Goal: Task Accomplishment & Management: Complete application form

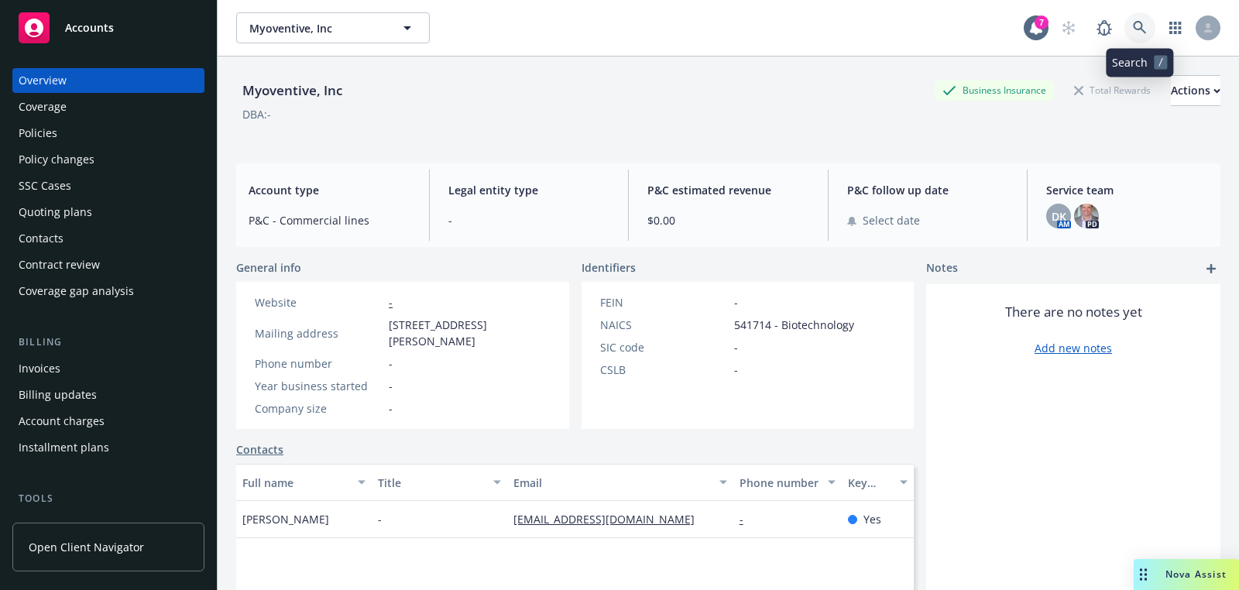
click at [1142, 19] on link at bounding box center [1139, 27] width 31 height 31
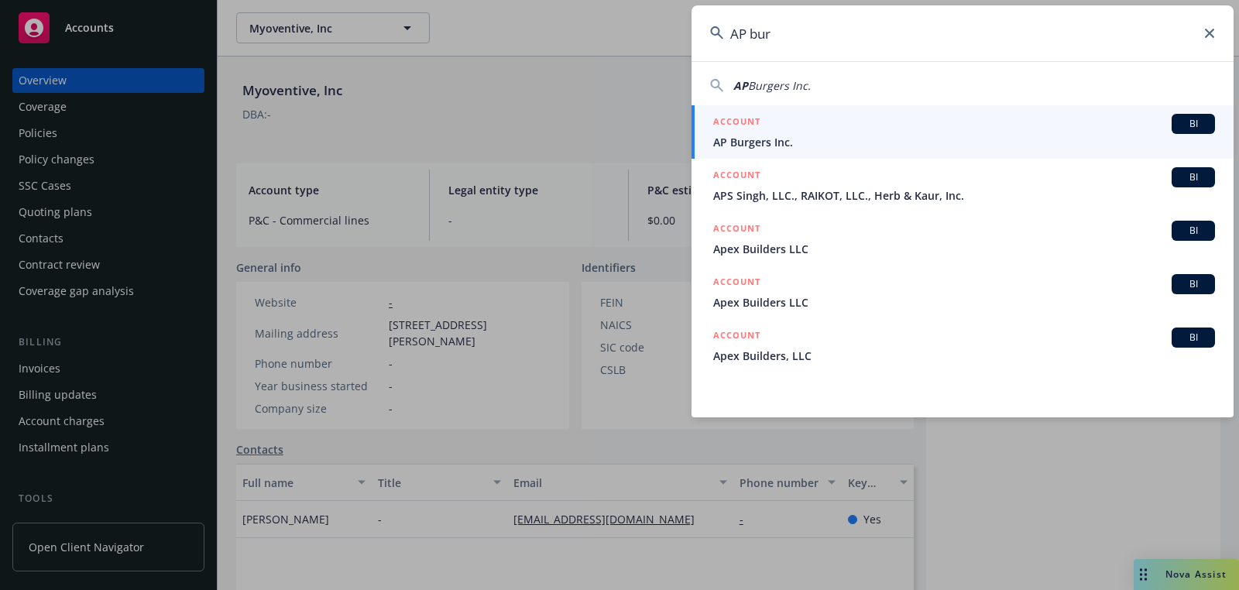
type input "AP bur"
click at [894, 139] on span "AP Burgers Inc." at bounding box center [964, 142] width 502 height 16
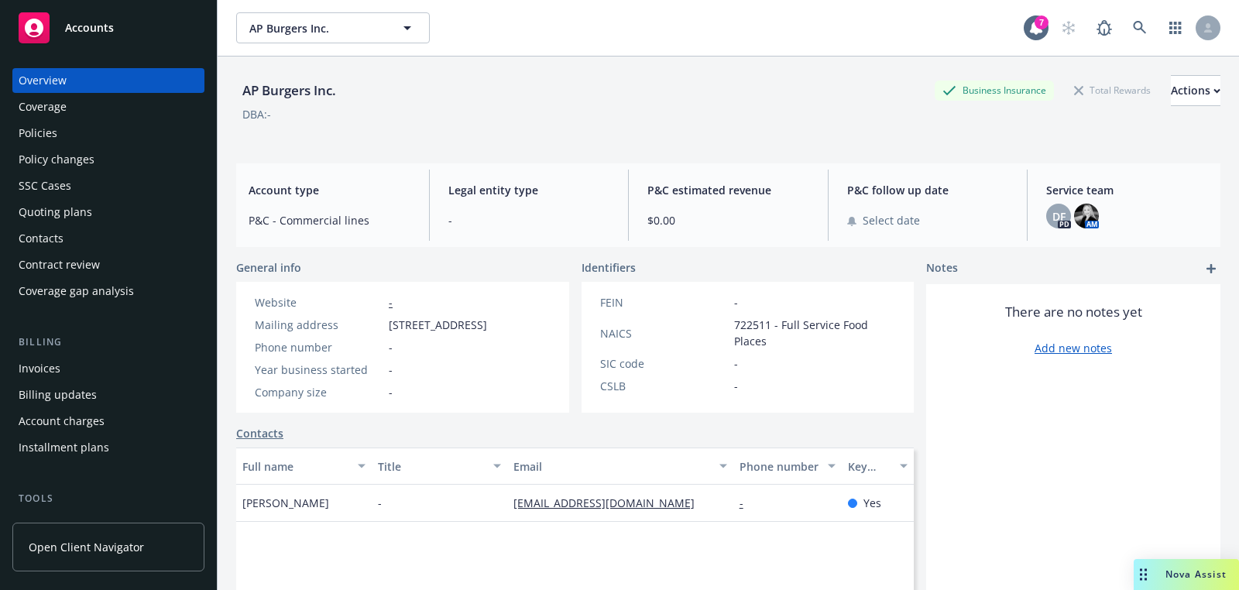
click at [1056, 231] on div "Service team DF PD AM" at bounding box center [1127, 205] width 187 height 71
click at [1058, 223] on span "DF" at bounding box center [1058, 216] width 13 height 16
click at [852, 190] on span "P&C follow up date" at bounding box center [928, 190] width 162 height 16
click at [1146, 39] on link at bounding box center [1139, 27] width 31 height 31
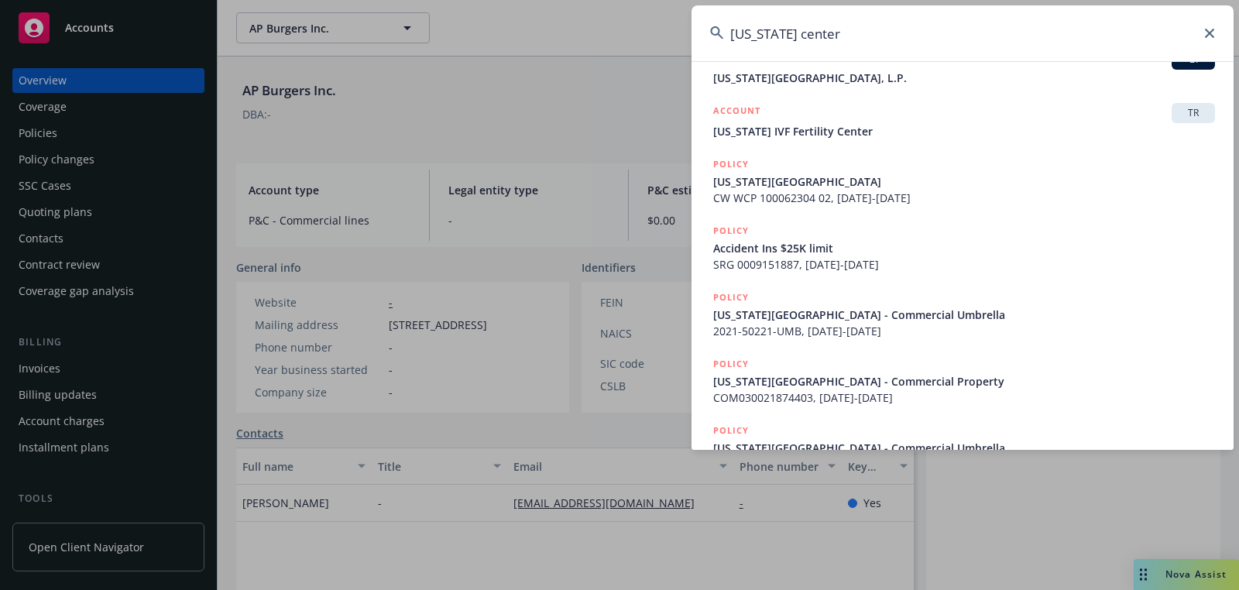
scroll to position [280, 0]
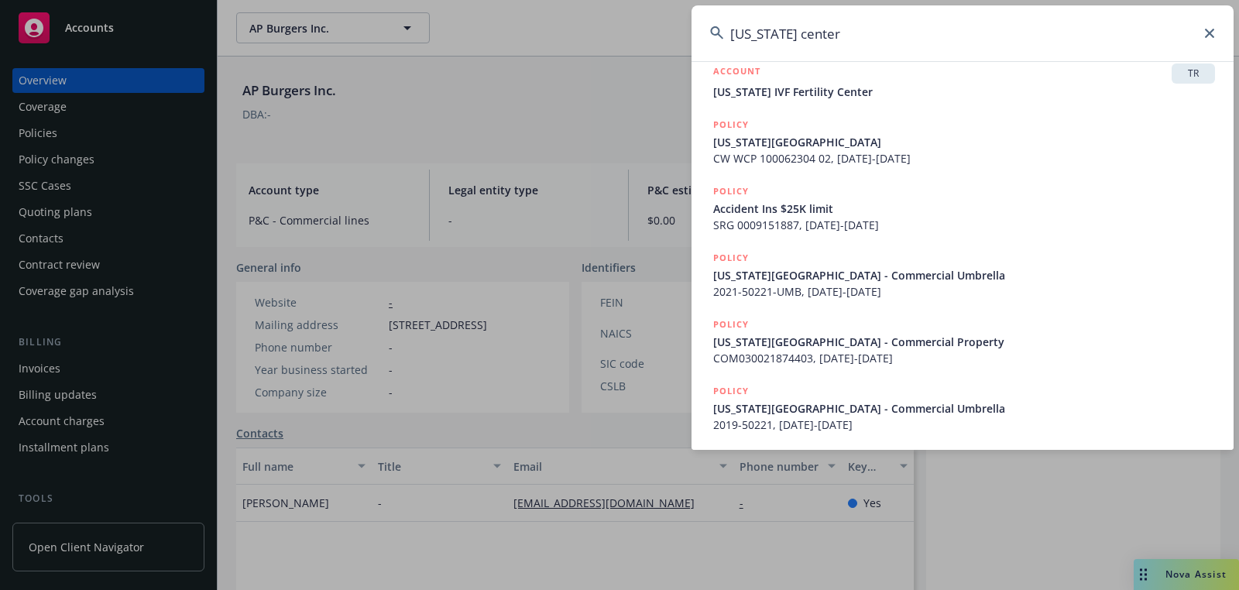
type input "[US_STATE] center"
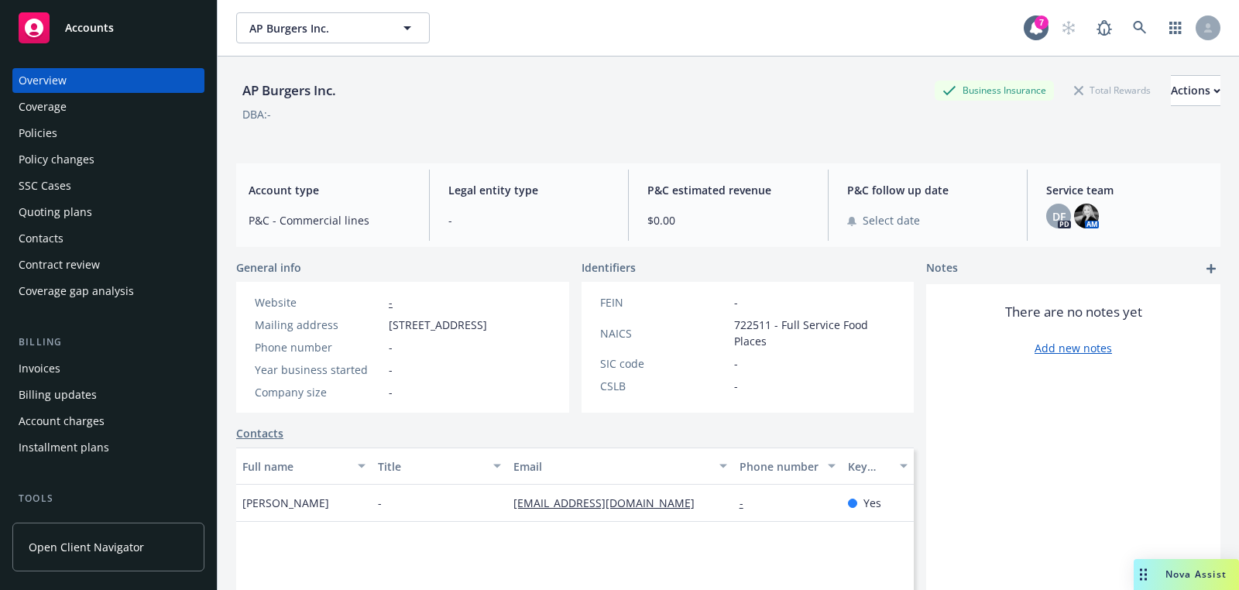
click at [85, 201] on div "Quoting plans" at bounding box center [56, 212] width 74 height 25
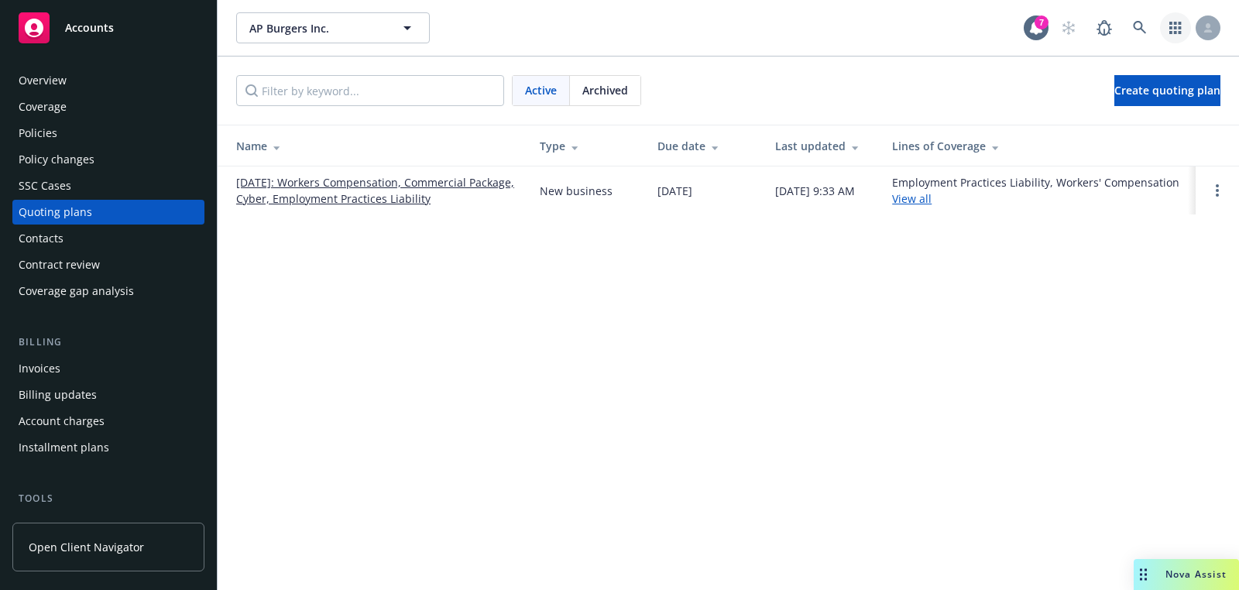
click at [1180, 32] on icon "button" at bounding box center [1175, 28] width 12 height 12
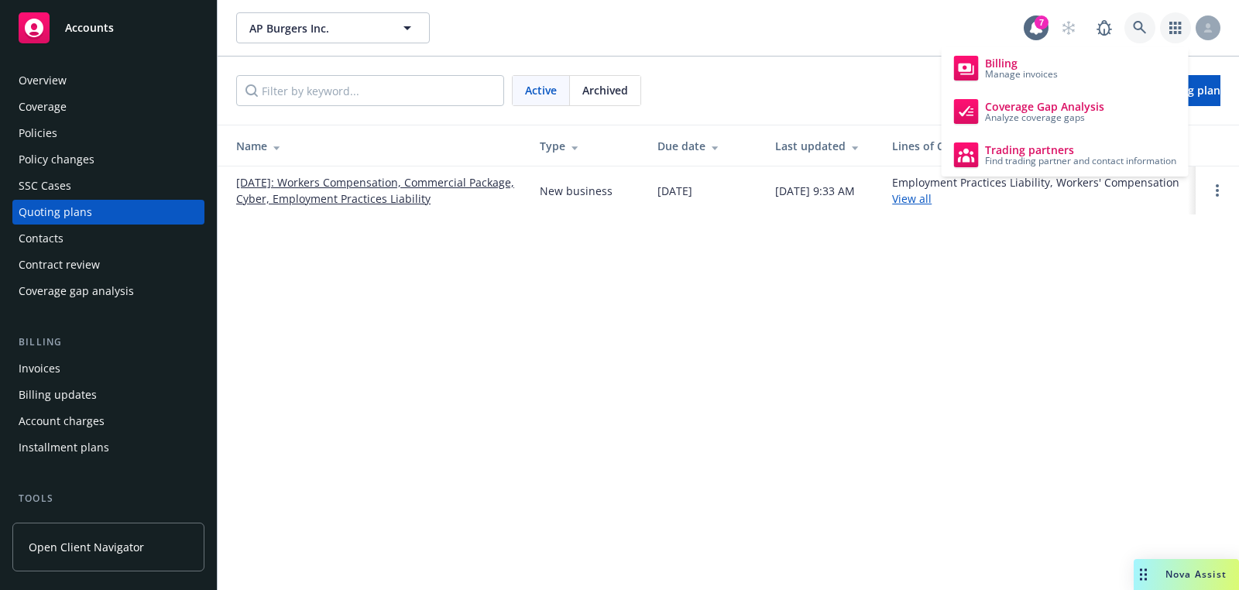
click at [1147, 32] on link at bounding box center [1139, 27] width 31 height 31
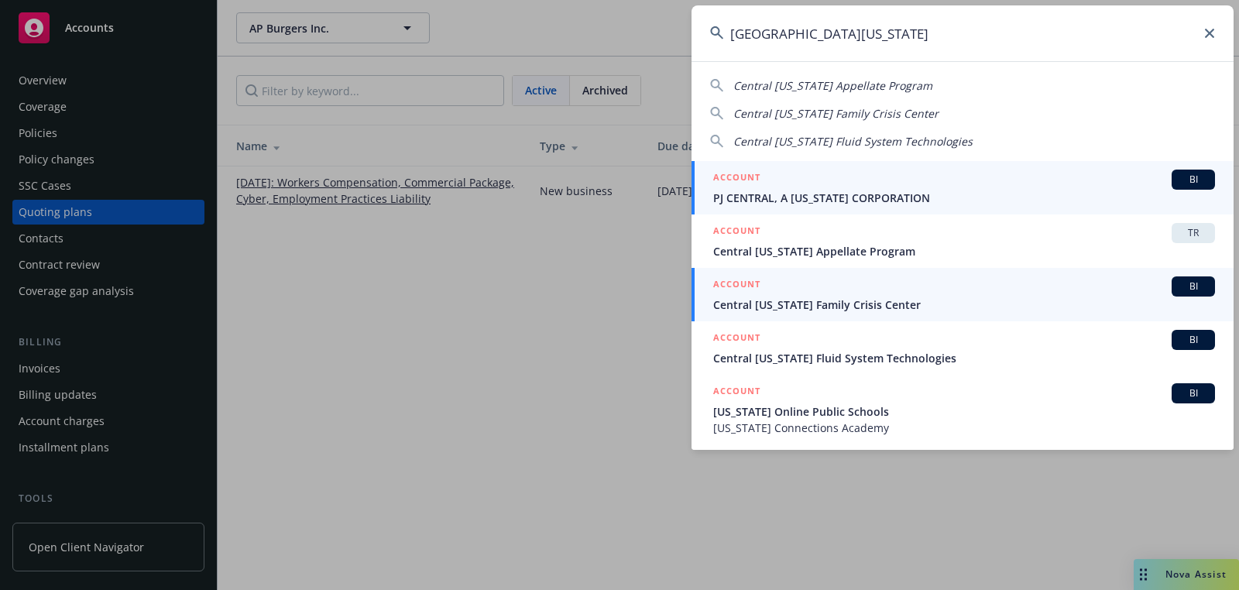
type input "[GEOGRAPHIC_DATA][US_STATE]"
click at [812, 292] on div "ACCOUNT BI" at bounding box center [964, 286] width 502 height 20
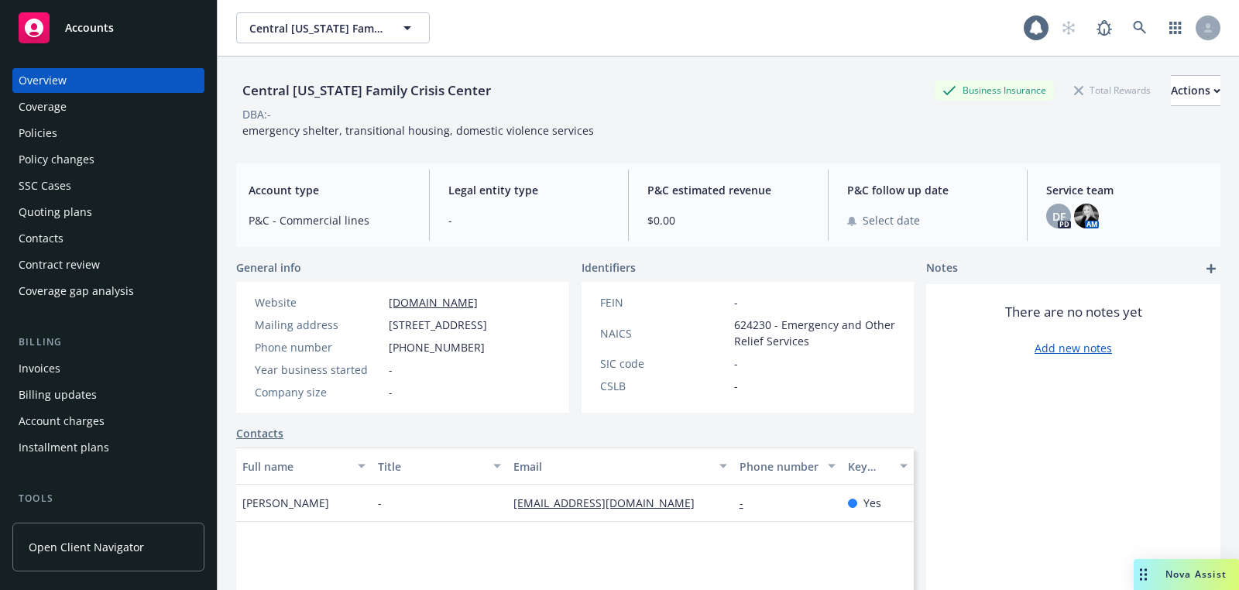
click at [70, 216] on div "Quoting plans" at bounding box center [56, 212] width 74 height 25
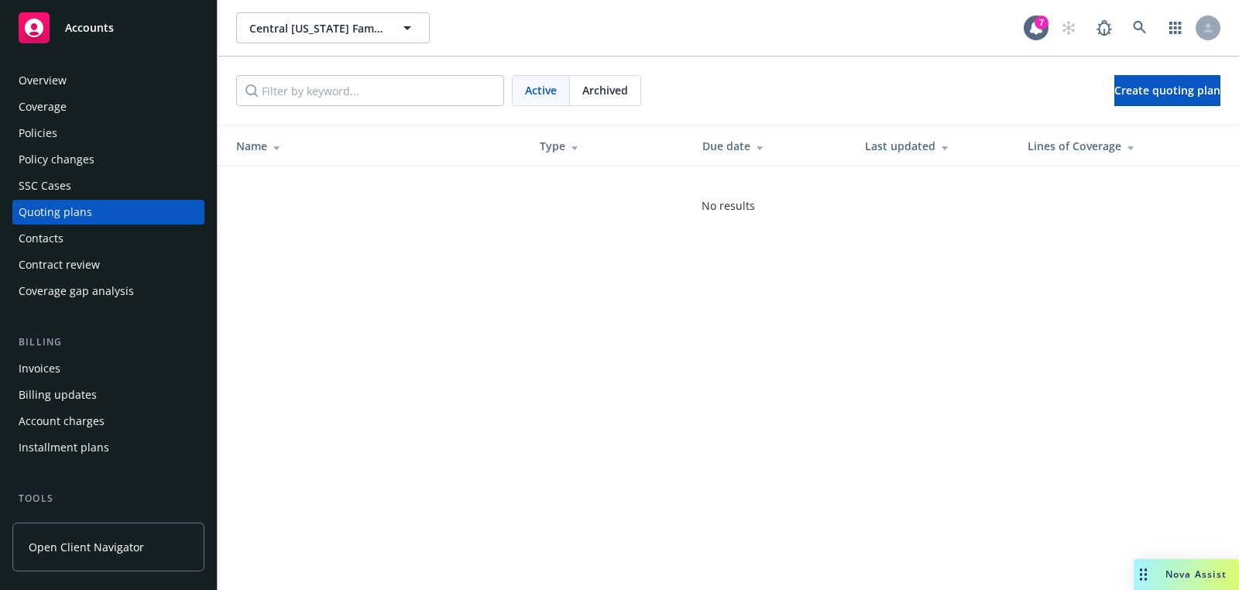
click at [1083, 110] on div "Active Archived Create quoting plan" at bounding box center [728, 91] width 1021 height 68
click at [1114, 95] on link "Create quoting plan" at bounding box center [1167, 90] width 106 height 31
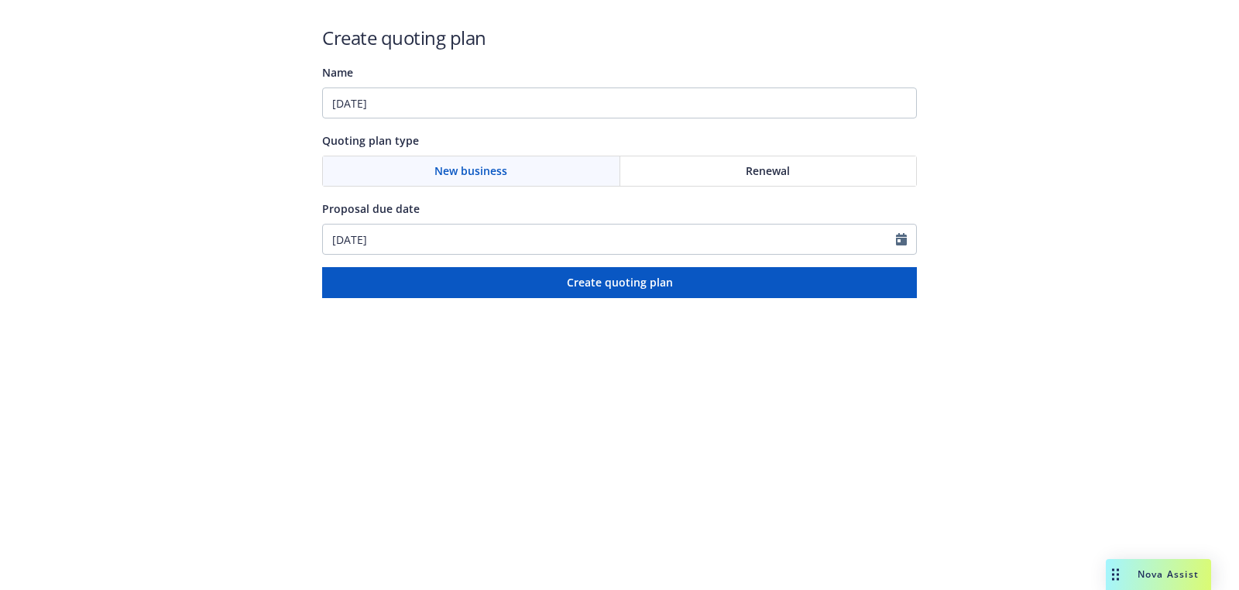
type input "10/01/2025"
click at [469, 246] on input "09/30/2025" at bounding box center [609, 239] width 573 height 29
type input "09/30/2025a"
select select "9"
paste input "10/01/2025"
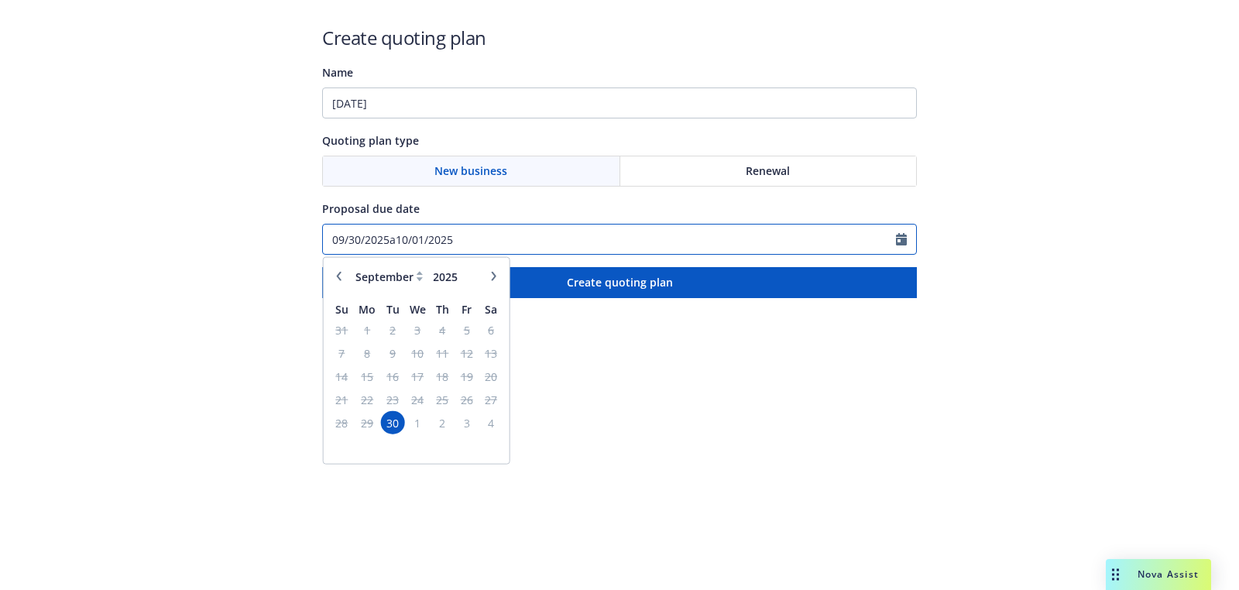
paste input "text"
type input "10/01/2025"
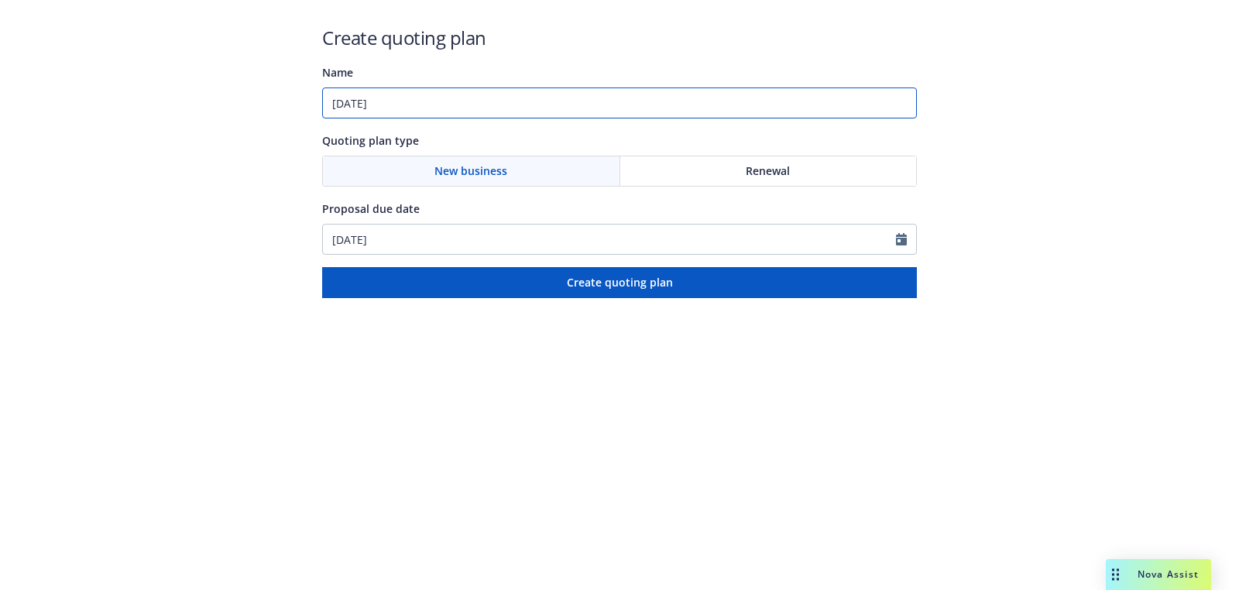
click at [524, 91] on input "10/01/2025" at bounding box center [619, 103] width 595 height 31
click at [542, 107] on input "10/01/2025" at bounding box center [619, 103] width 595 height 31
click at [1008, 152] on div "Create quoting plan Name 10/01/2025: Quoting plan type New business Renewal Pro…" at bounding box center [619, 149] width 1239 height 298
click at [537, 98] on input "10/01/2025:" at bounding box center [619, 103] width 595 height 31
paste input "Workers Compensation"
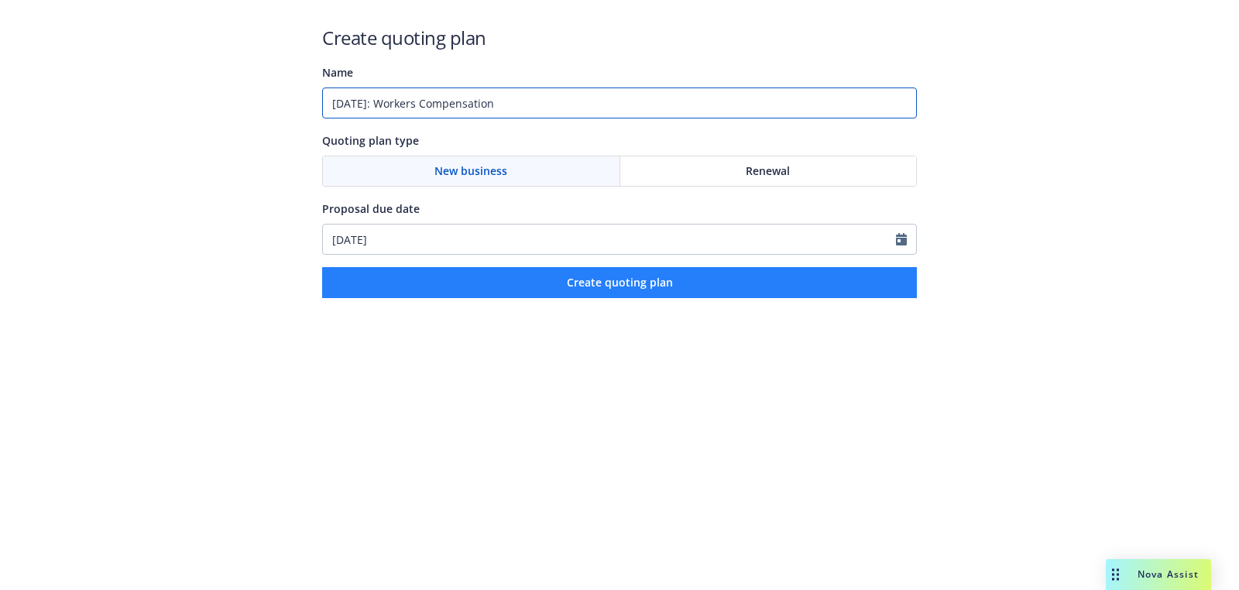
type input "10/01/2025: Workers Compensation"
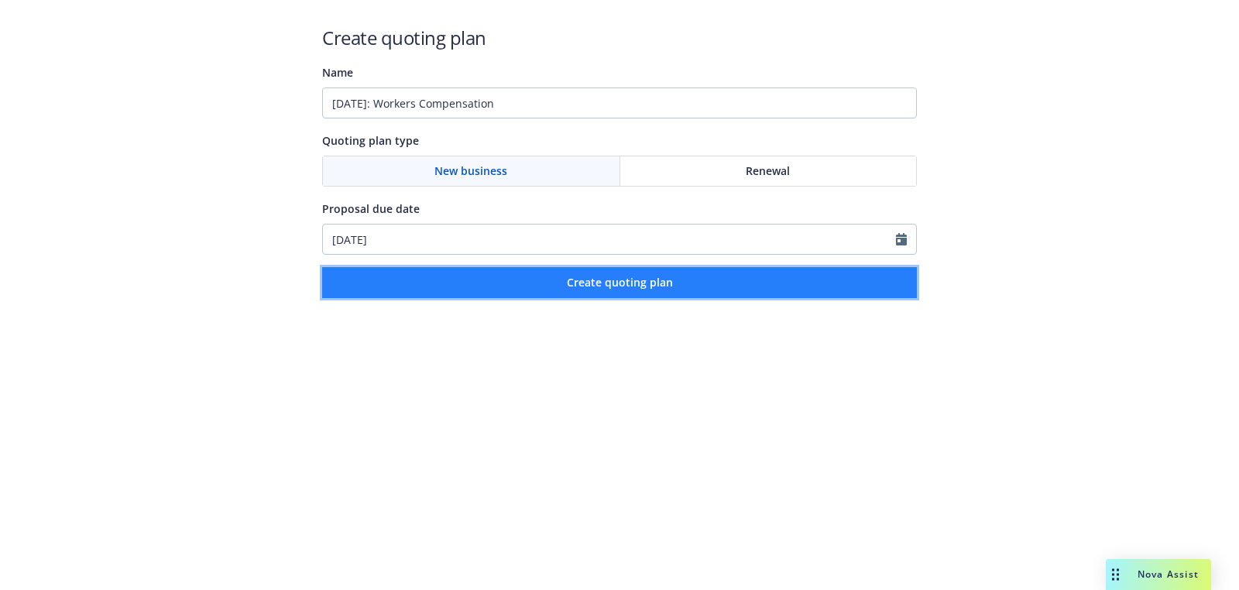
click at [593, 273] on button "Create quoting plan" at bounding box center [619, 282] width 595 height 31
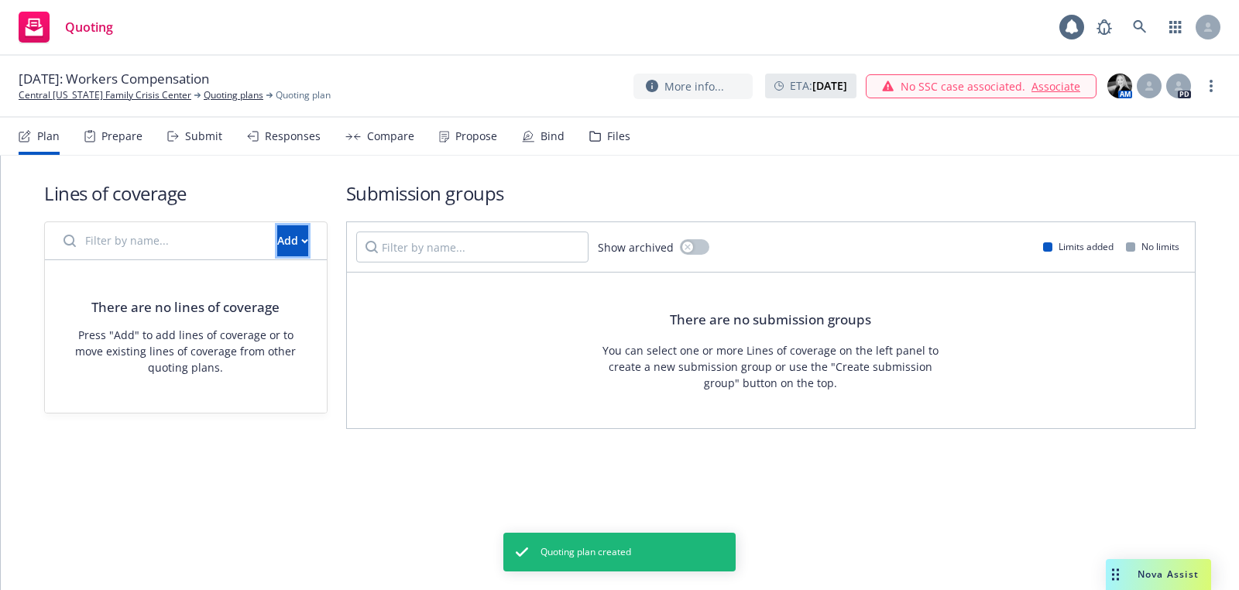
drag, startPoint x: 249, startPoint y: 243, endPoint x: 313, endPoint y: 248, distance: 63.7
click at [277, 243] on button "Add" at bounding box center [292, 240] width 31 height 31
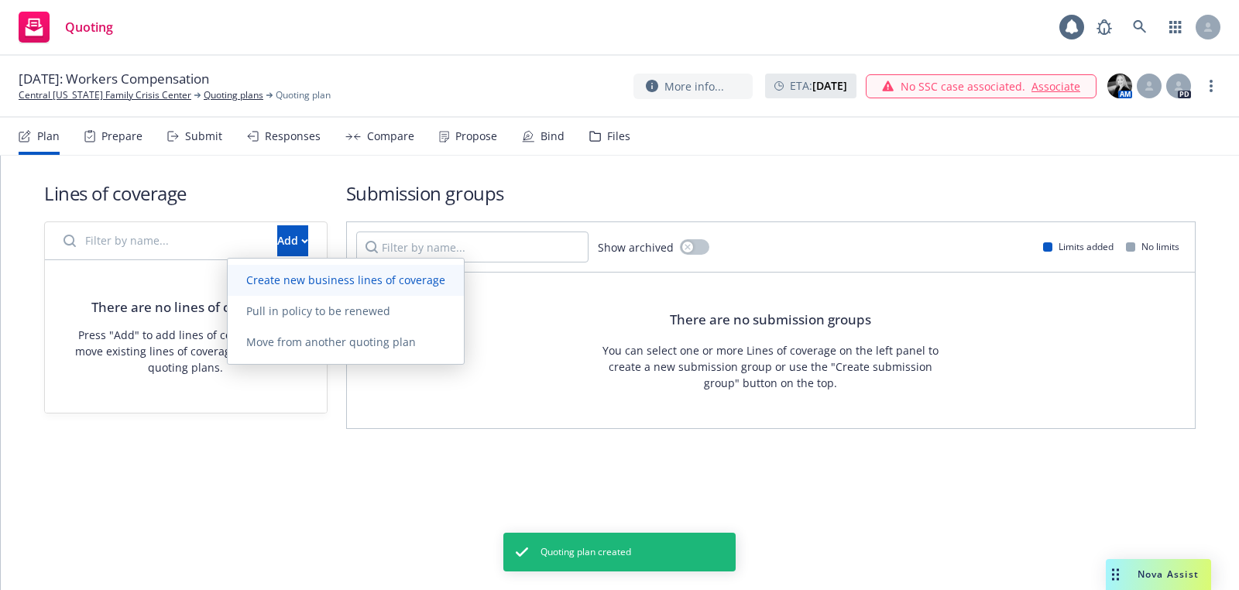
click at [424, 276] on span "Create new business lines of coverage" at bounding box center [346, 280] width 236 height 15
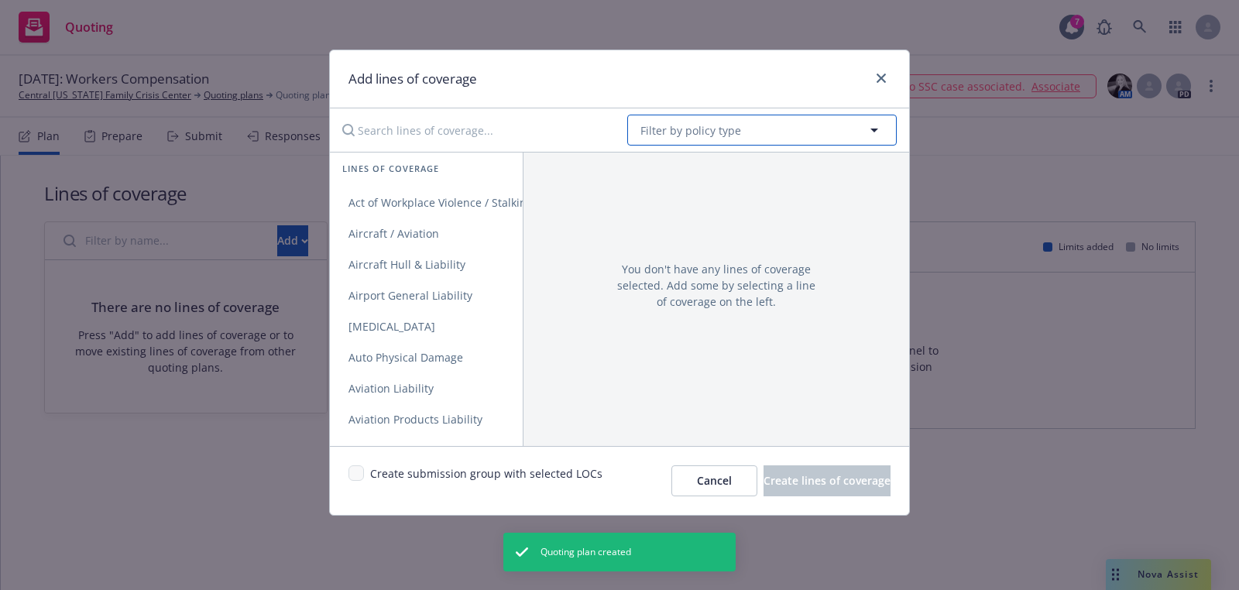
click at [771, 129] on button "Filter by policy type" at bounding box center [762, 130] width 270 height 31
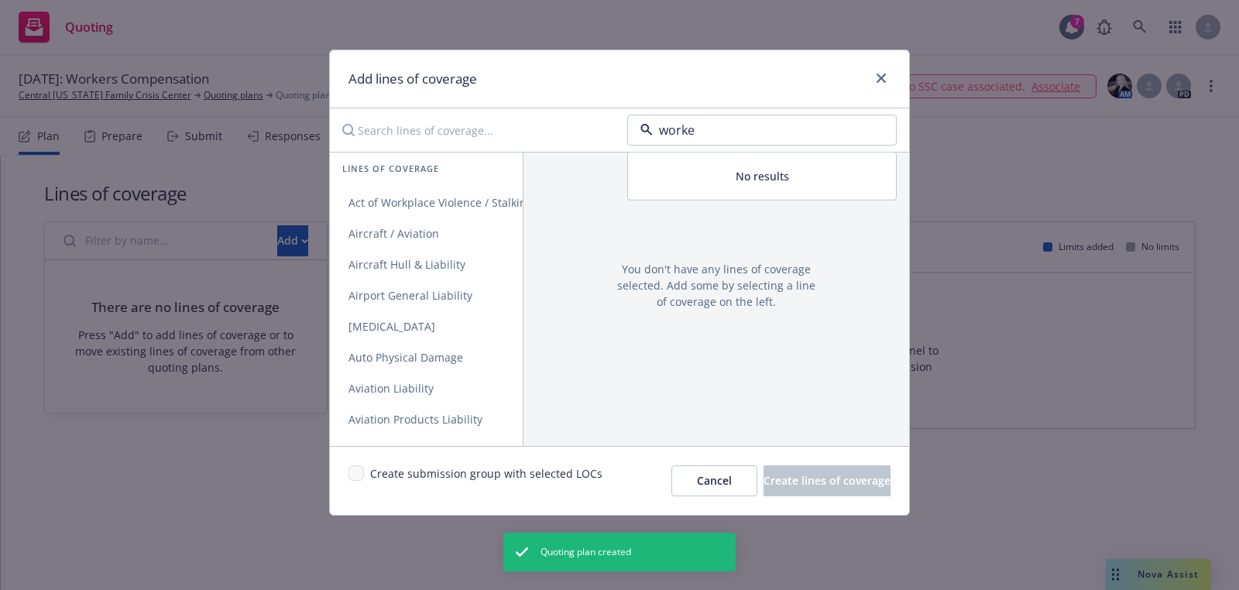
type input "worker"
click at [722, 174] on strong "Workers' Compensation" at bounding box center [707, 174] width 127 height 15
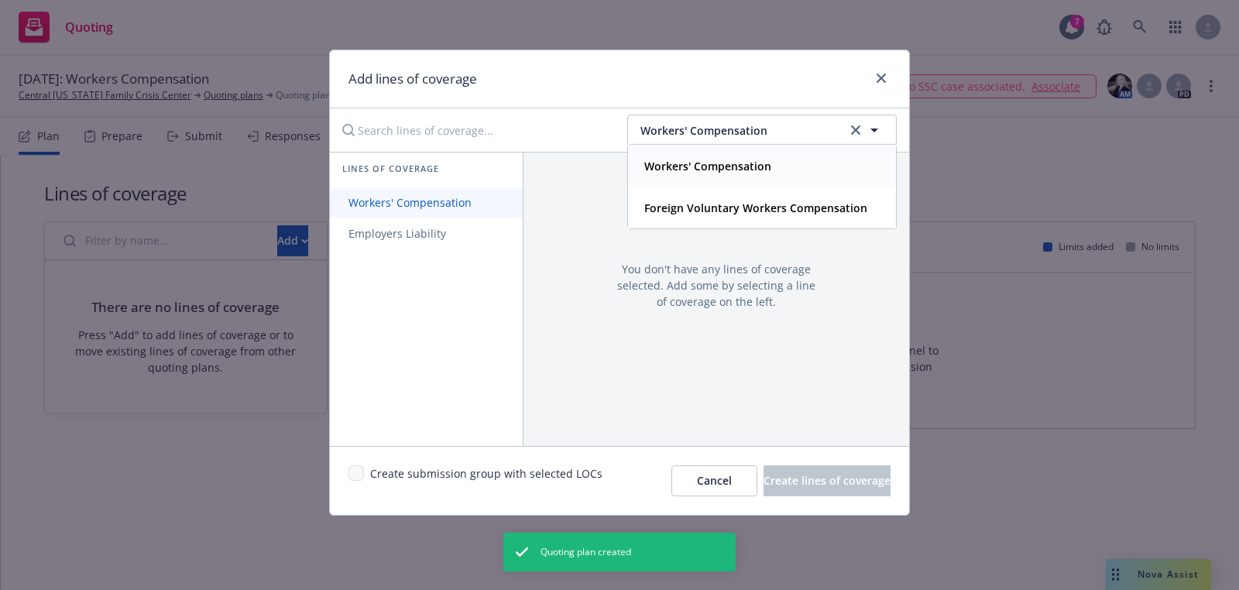
click at [439, 202] on span "Workers' Compensation" at bounding box center [410, 202] width 160 height 15
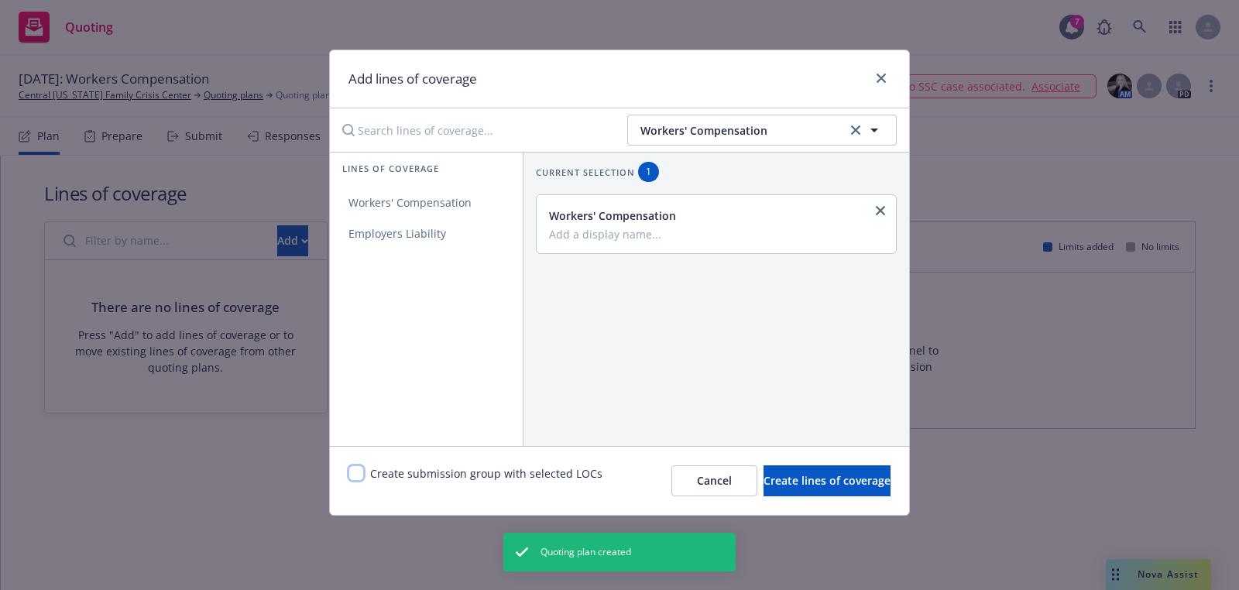
click at [352, 470] on input "checkbox" at bounding box center [355, 472] width 15 height 15
checkbox input "true"
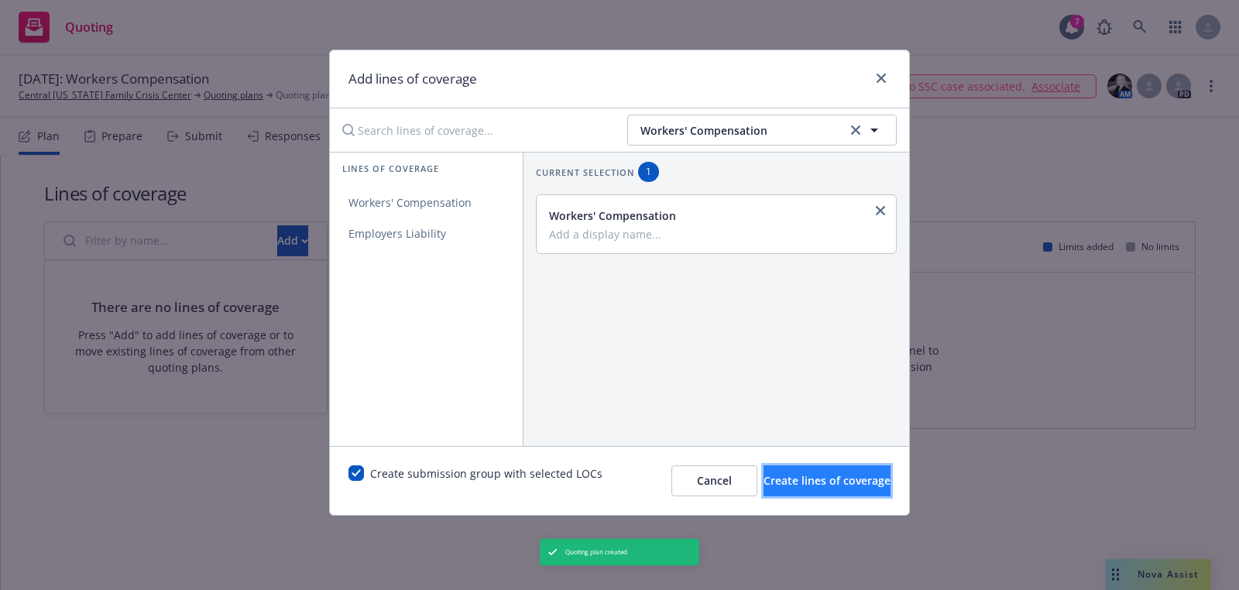
click at [834, 468] on button "Create lines of coverage" at bounding box center [827, 480] width 127 height 31
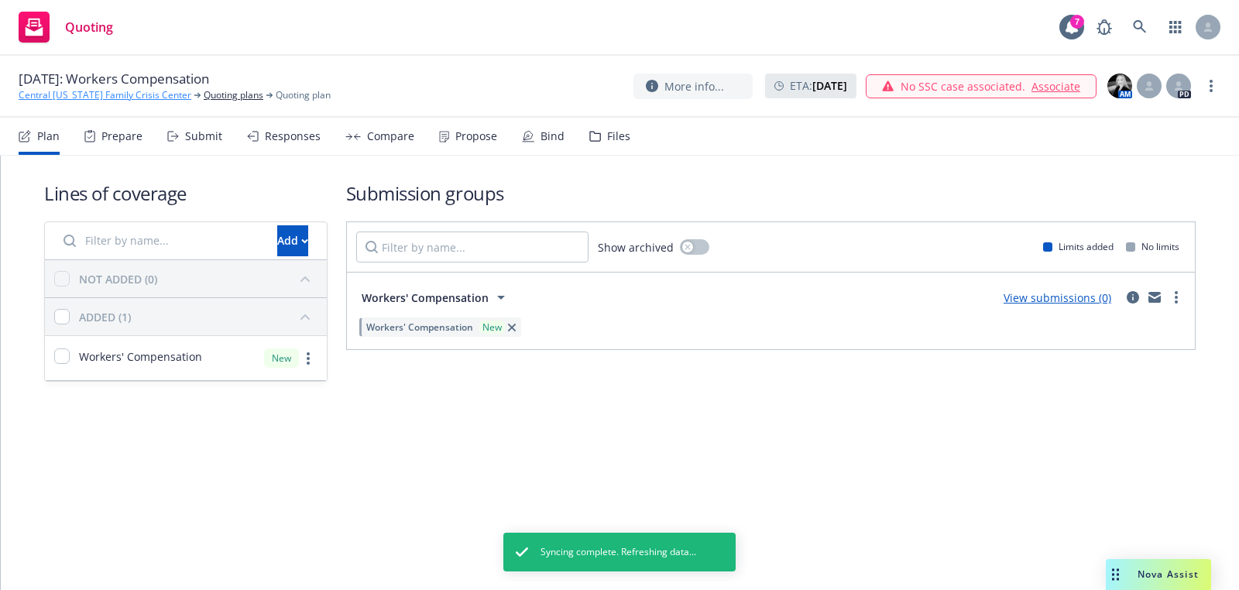
click at [153, 98] on link "Central [US_STATE] Family Crisis Center" at bounding box center [105, 95] width 173 height 14
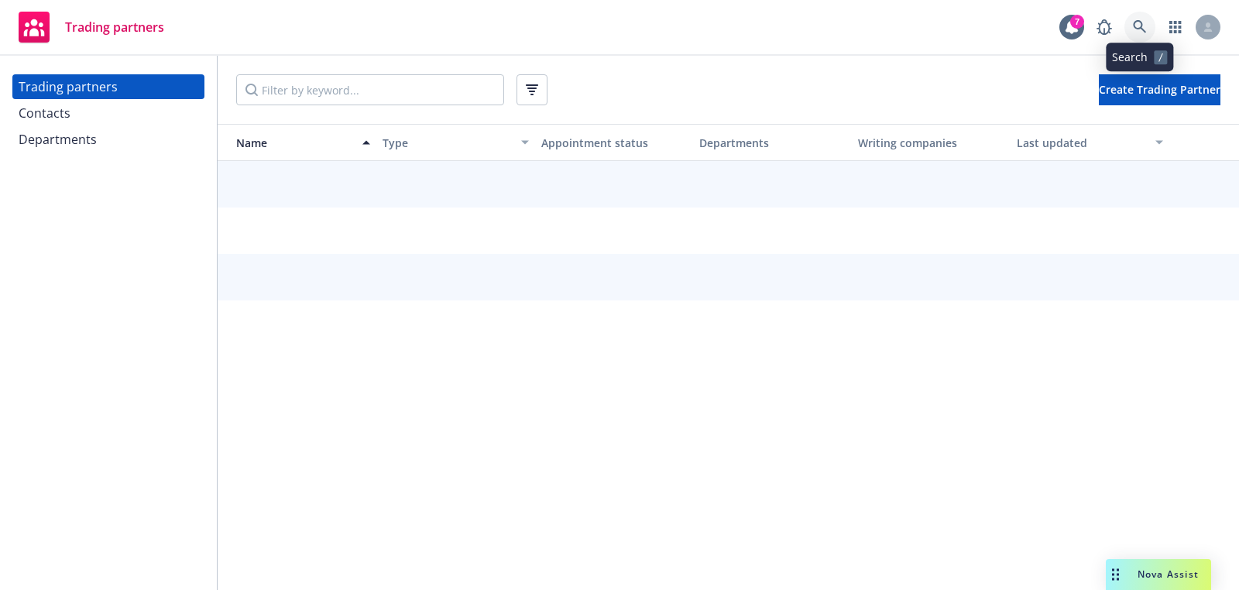
click at [1142, 24] on icon at bounding box center [1139, 26] width 13 height 13
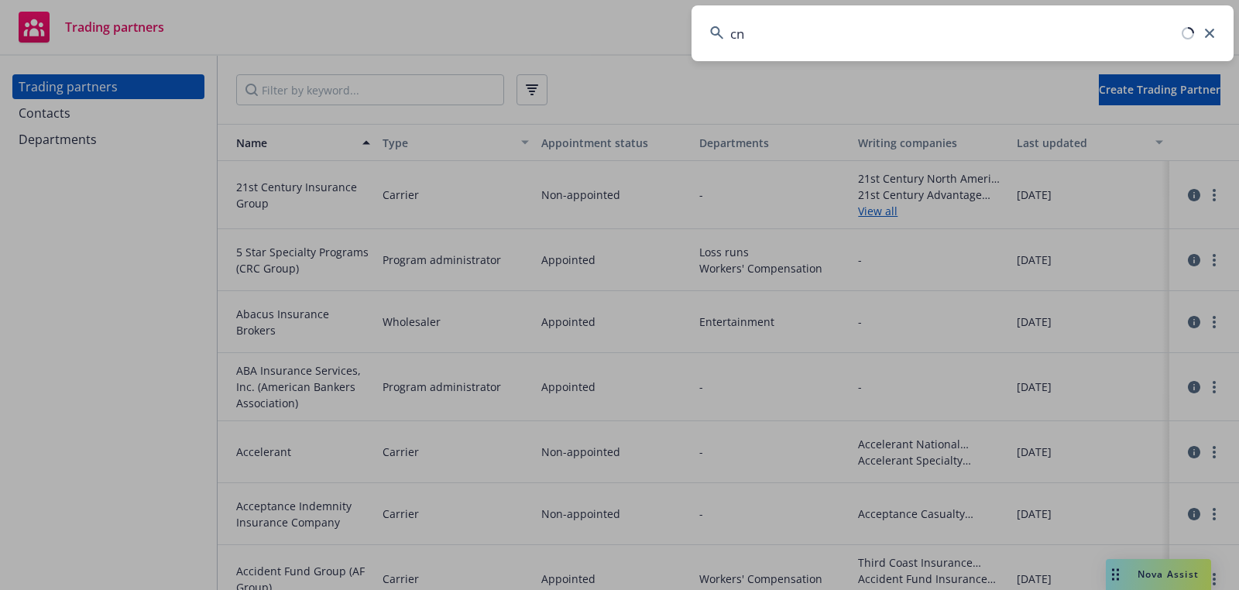
type input "cna"
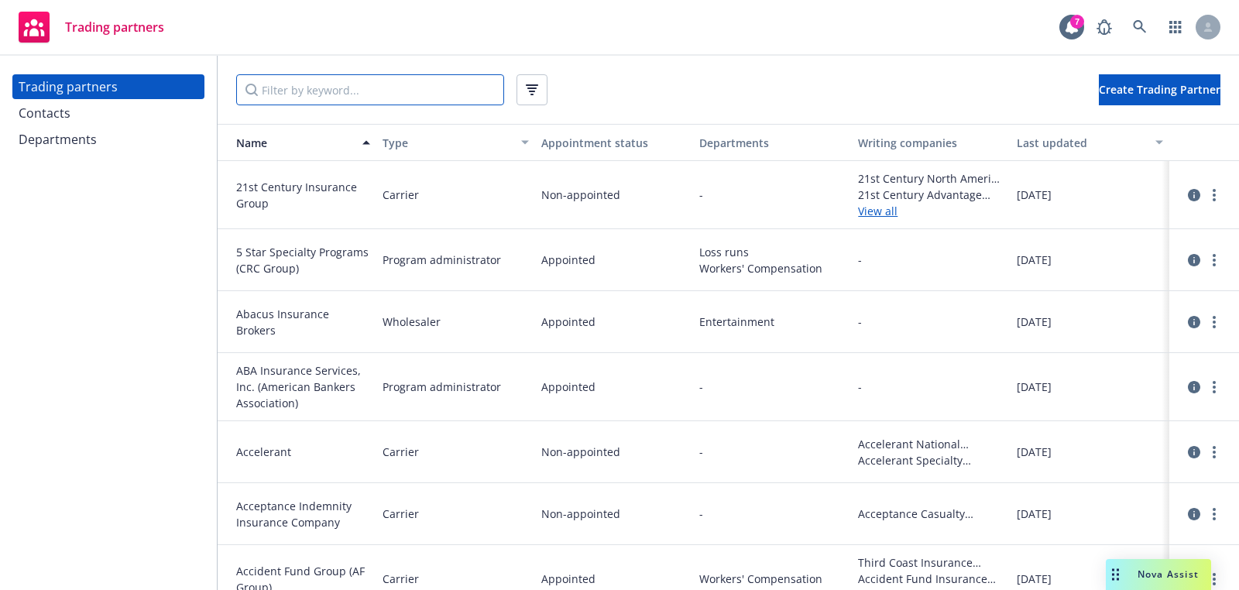
click at [468, 101] on input "Filter by keyword..." at bounding box center [370, 89] width 268 height 31
paste input "an"
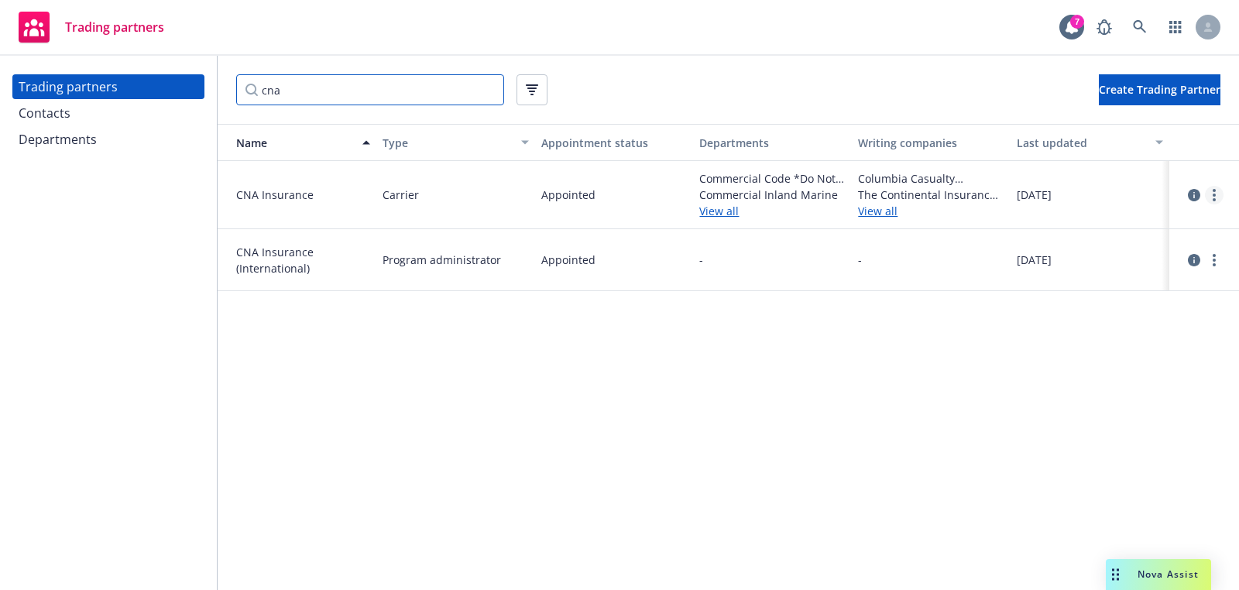
type input "cna"
click at [1208, 201] on link "more" at bounding box center [1214, 195] width 19 height 19
click at [1133, 249] on link "View departments" at bounding box center [1136, 257] width 173 height 31
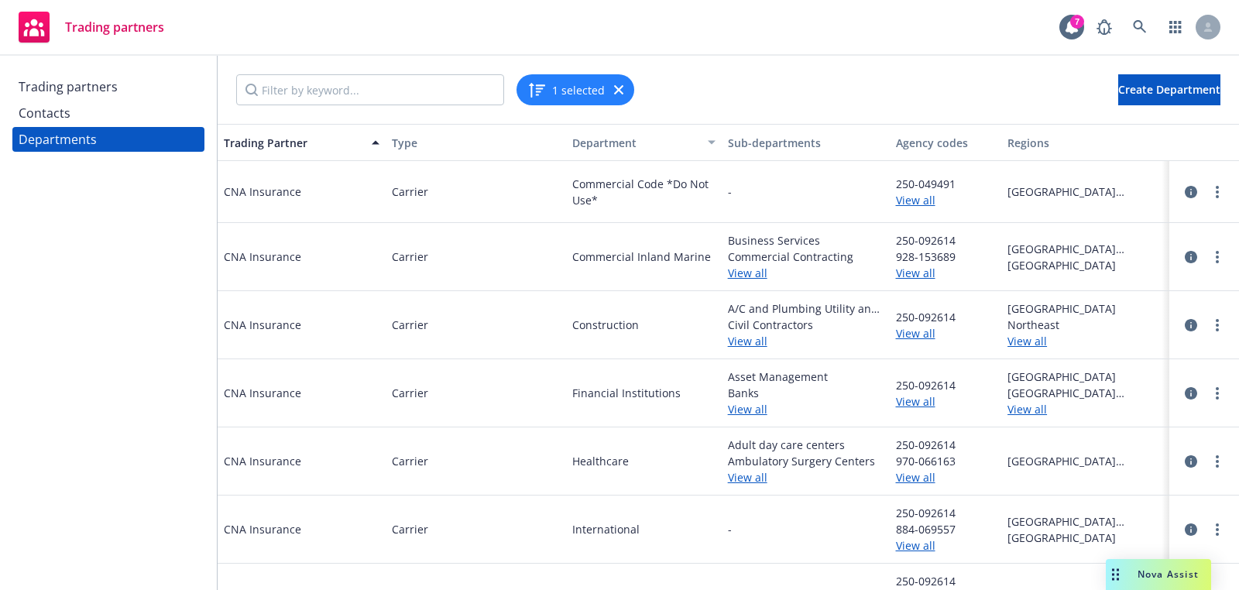
click at [921, 223] on div "250-092614 928-153689 View all" at bounding box center [946, 257] width 112 height 68
click at [921, 196] on link "View all" at bounding box center [946, 200] width 100 height 16
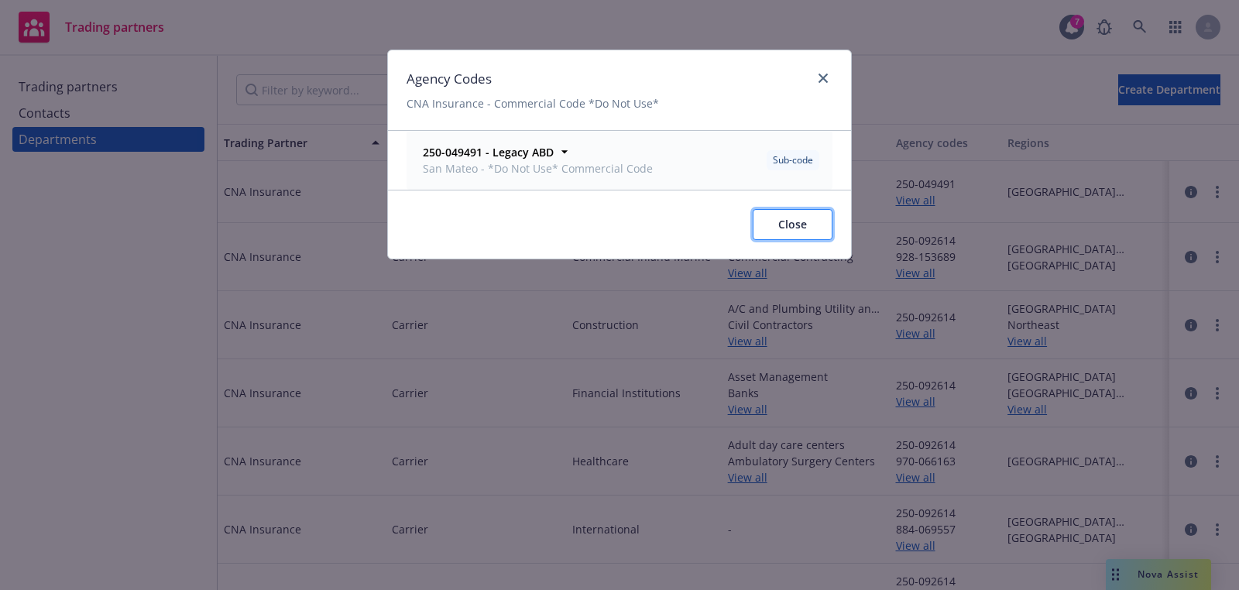
click at [785, 227] on span "Close" at bounding box center [792, 224] width 29 height 15
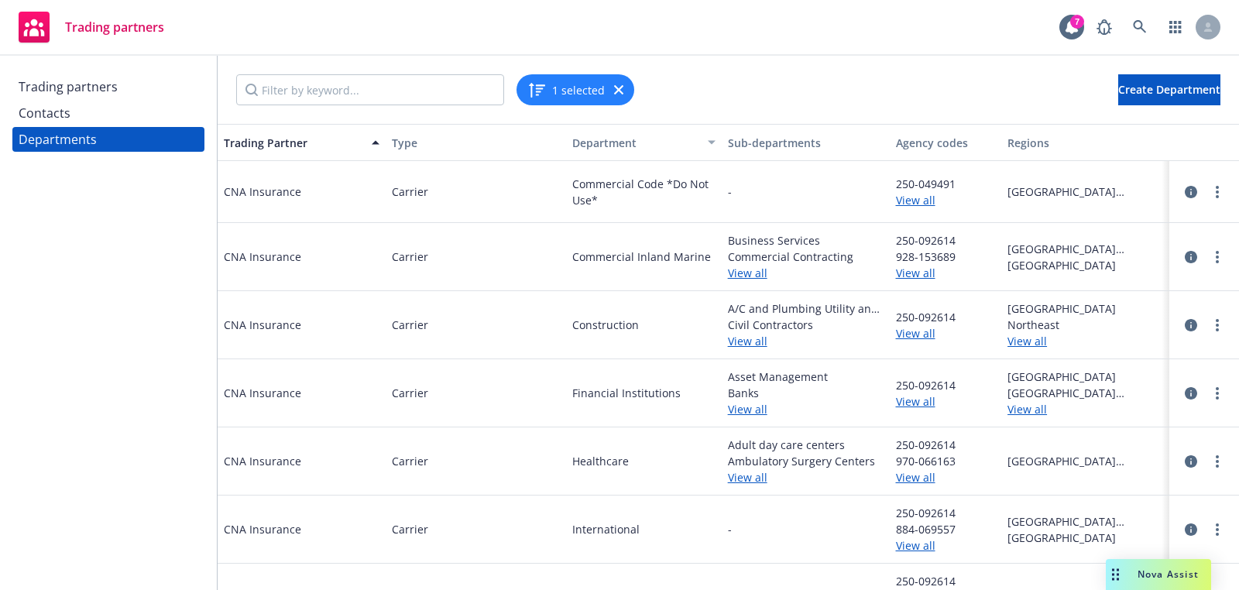
drag, startPoint x: 955, startPoint y: 318, endPoint x: 944, endPoint y: 307, distance: 14.8
click at [955, 318] on span "250-092614" at bounding box center [946, 317] width 100 height 16
click at [929, 284] on div "250-092614 928-153689 View all" at bounding box center [946, 257] width 112 height 68
click at [915, 273] on link "View all" at bounding box center [946, 273] width 100 height 16
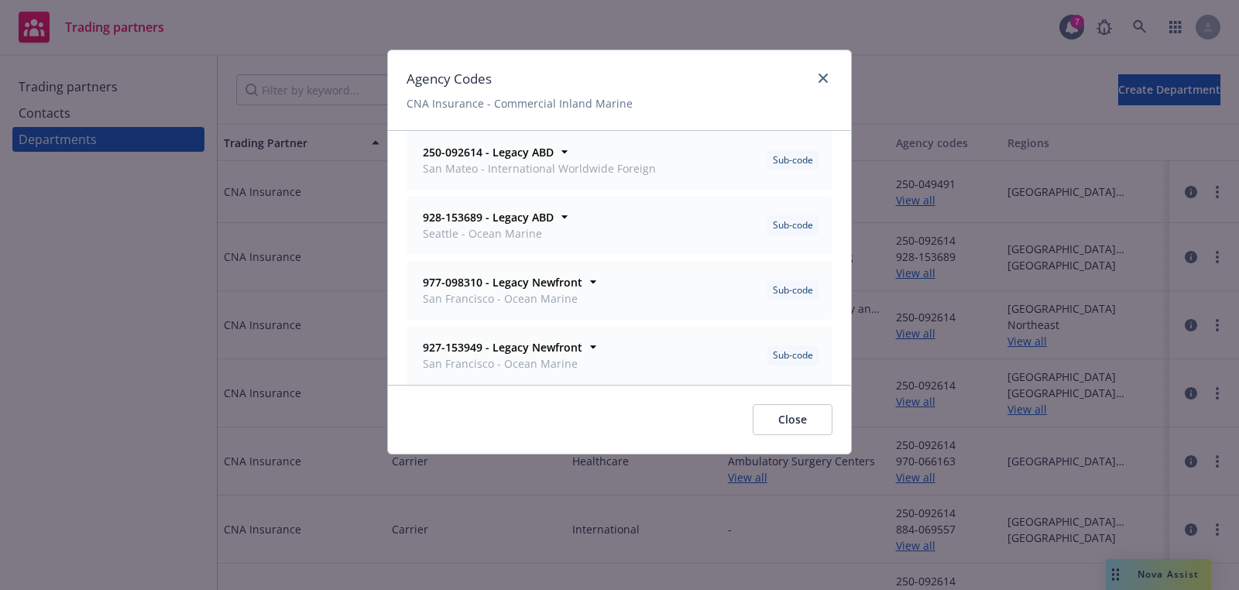
click at [826, 395] on div "Close" at bounding box center [619, 419] width 463 height 69
click at [798, 420] on span "Close" at bounding box center [792, 419] width 29 height 15
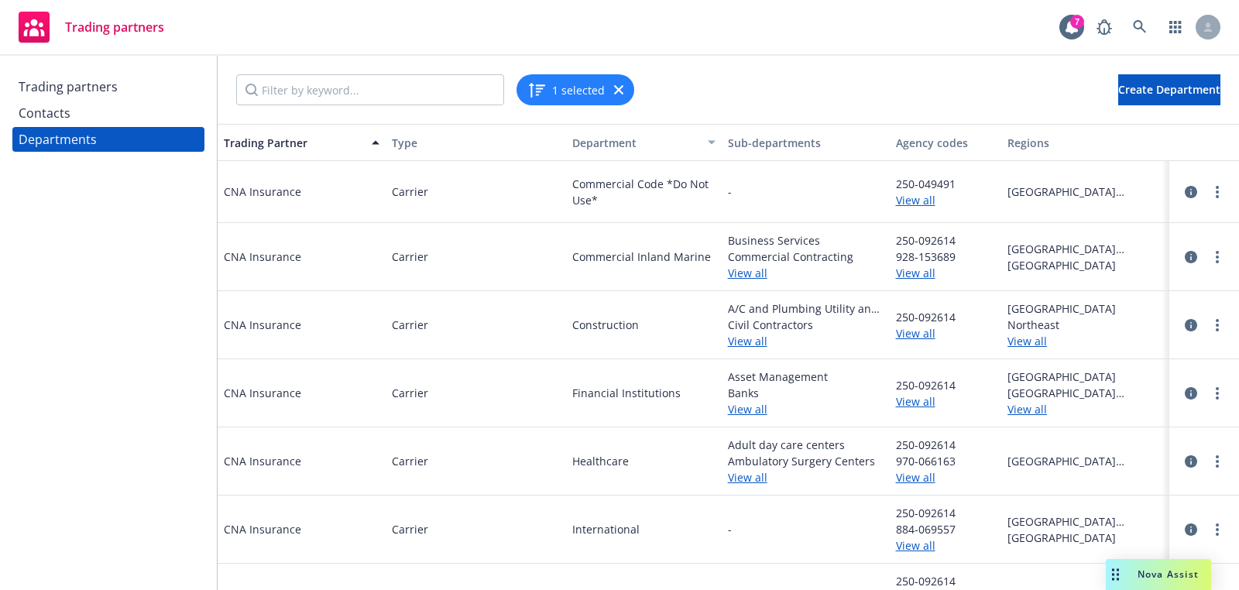
click at [911, 476] on link "View all" at bounding box center [946, 477] width 100 height 16
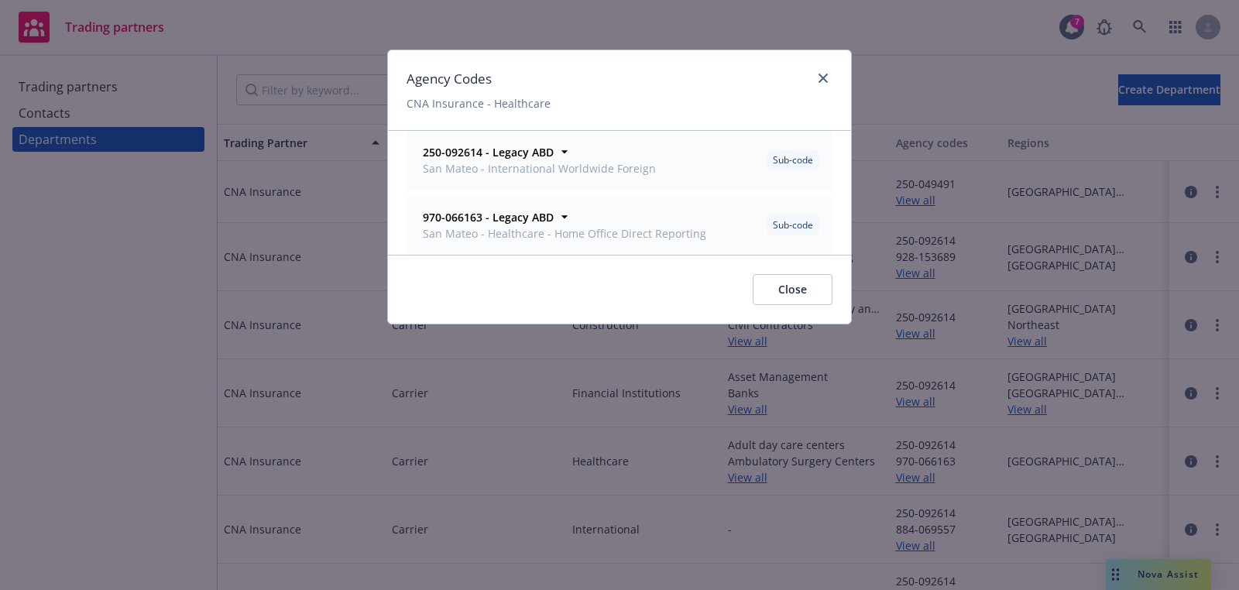
click at [782, 305] on div "Close" at bounding box center [619, 289] width 463 height 69
click at [785, 305] on div "Close" at bounding box center [619, 289] width 463 height 69
click at [788, 291] on span "Close" at bounding box center [792, 289] width 29 height 15
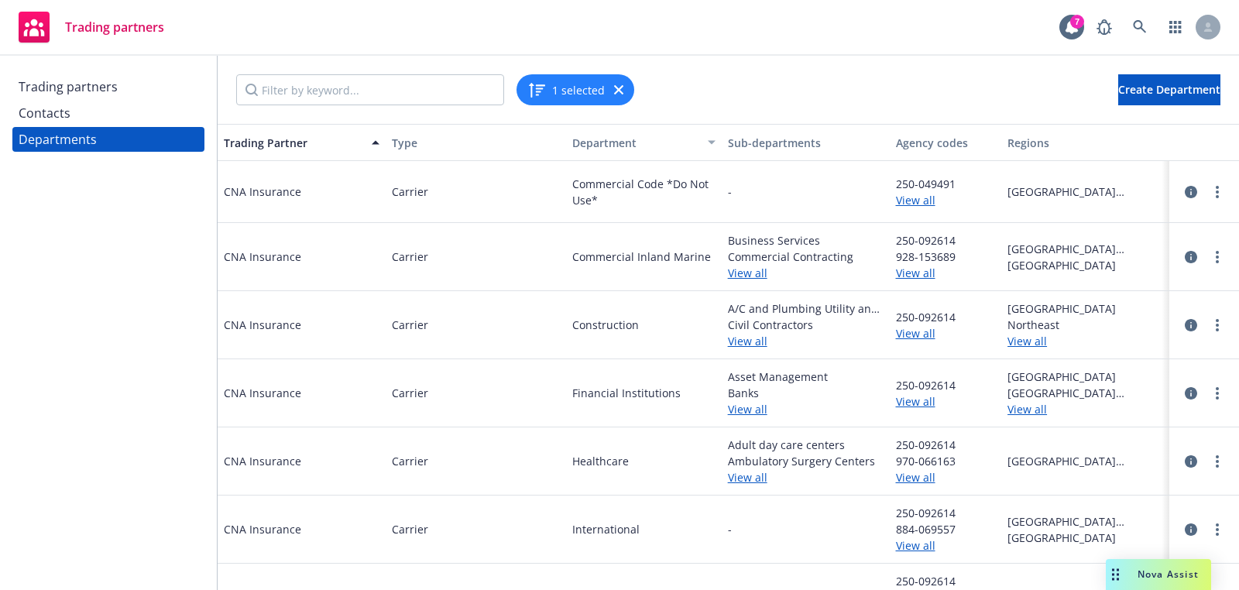
click at [911, 531] on span "884-069557" at bounding box center [946, 529] width 100 height 16
click at [901, 545] on link "View all" at bounding box center [946, 545] width 100 height 16
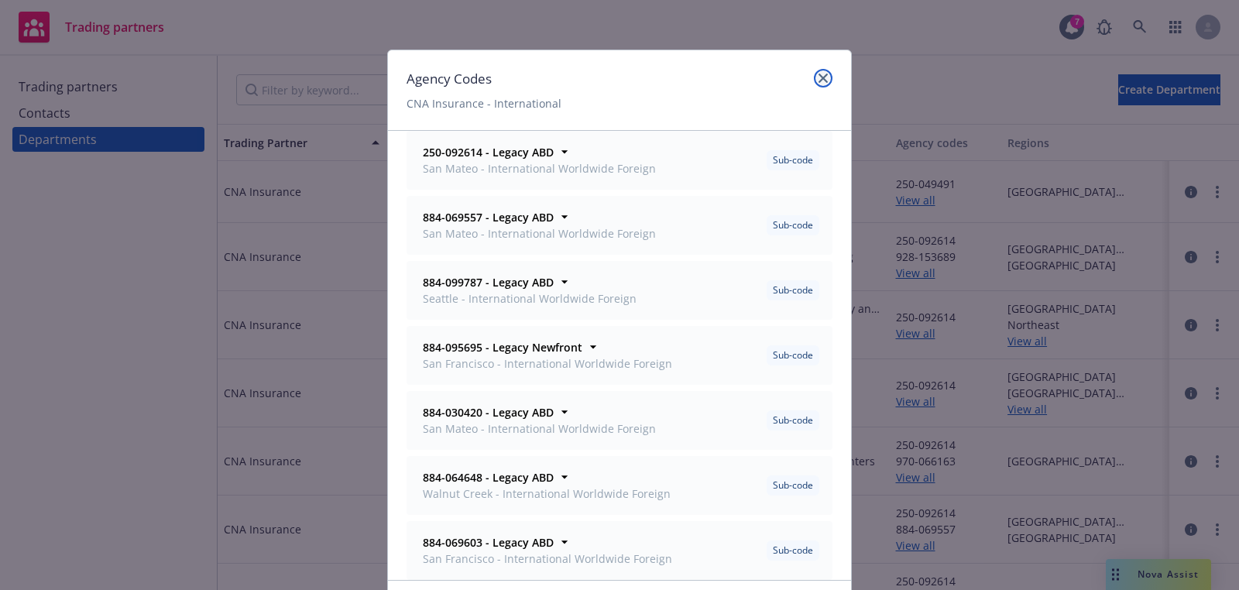
click at [822, 72] on link "close" at bounding box center [823, 78] width 19 height 19
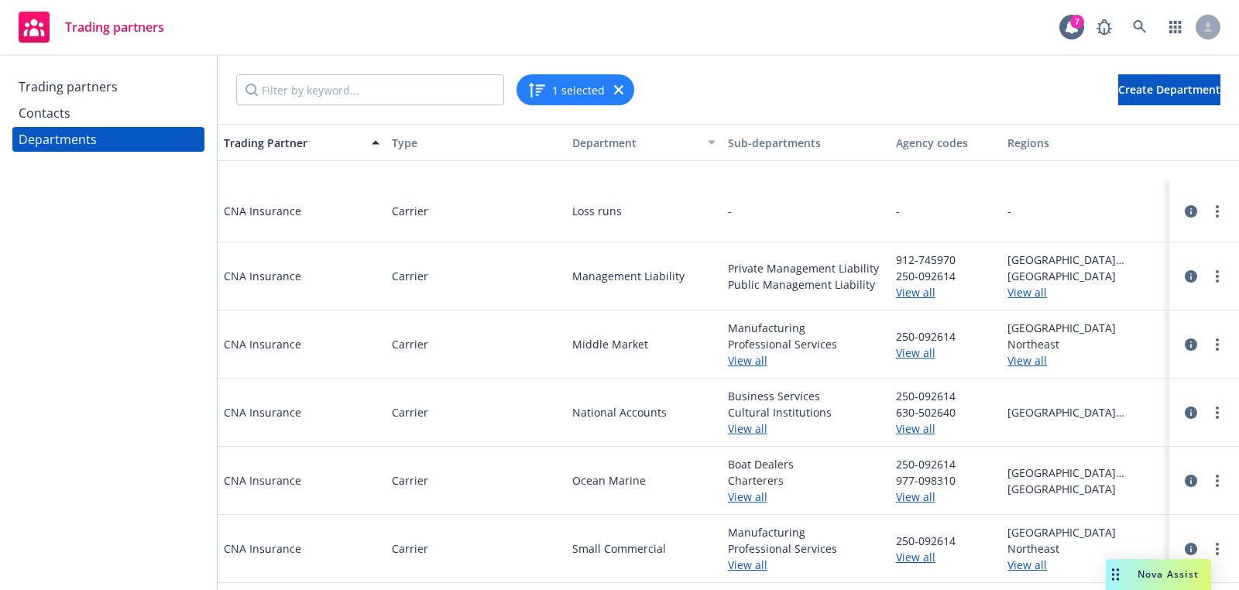
scroll to position [561, 0]
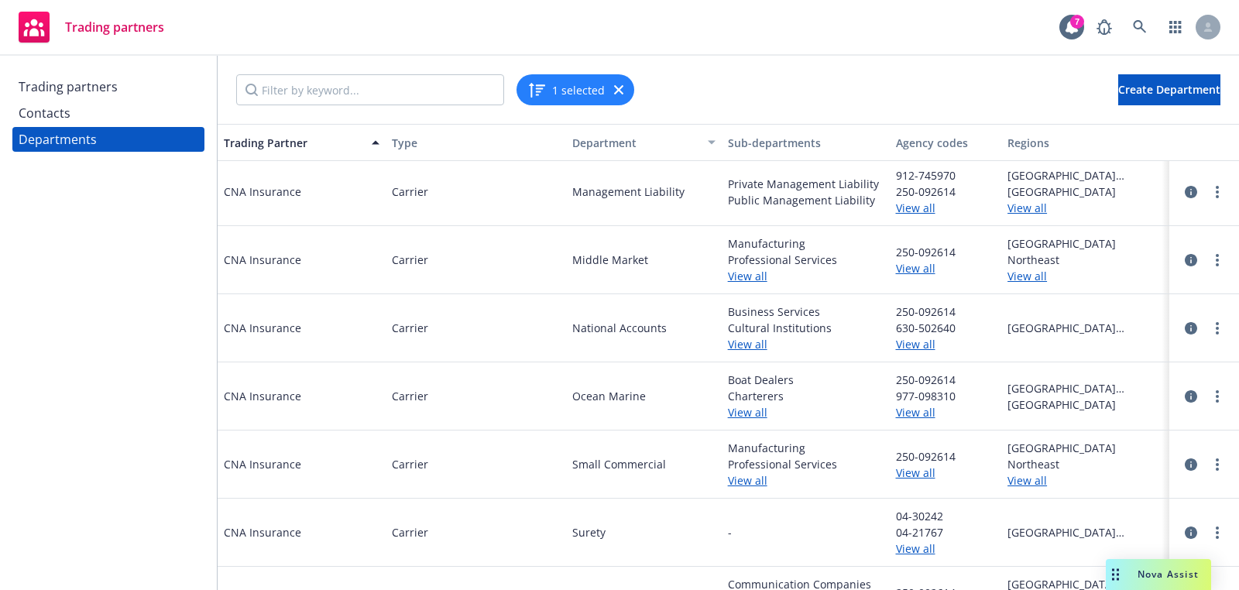
click at [901, 414] on link "View all" at bounding box center [946, 412] width 100 height 16
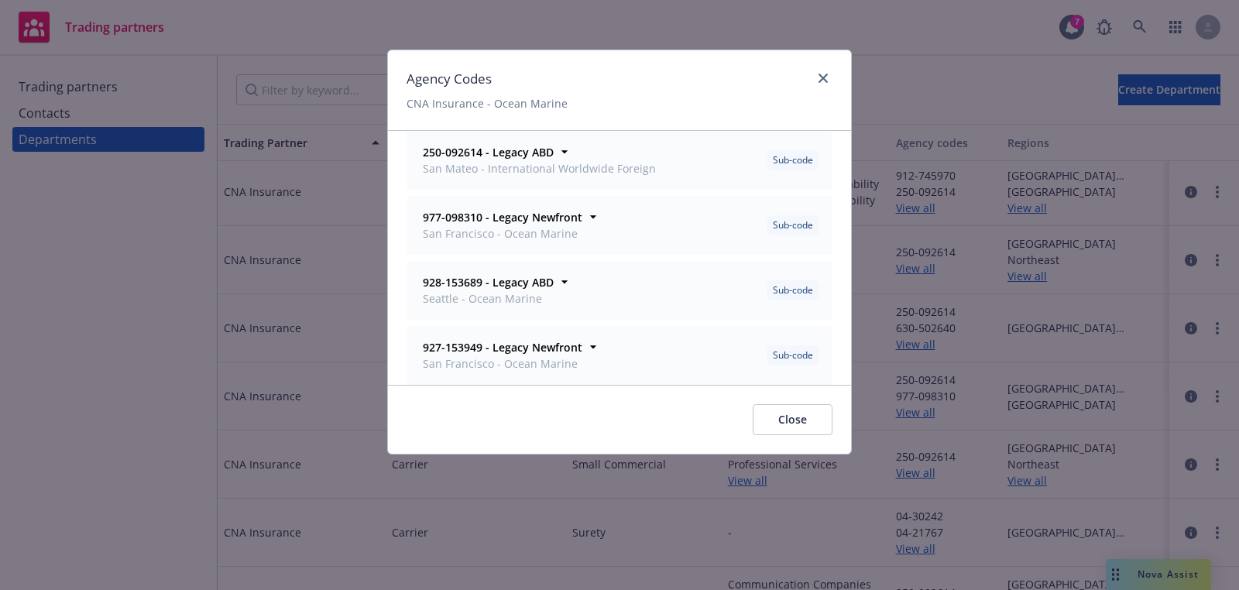
click at [803, 432] on div "Close" at bounding box center [619, 419] width 463 height 69
click at [814, 414] on button "Close" at bounding box center [793, 419] width 80 height 31
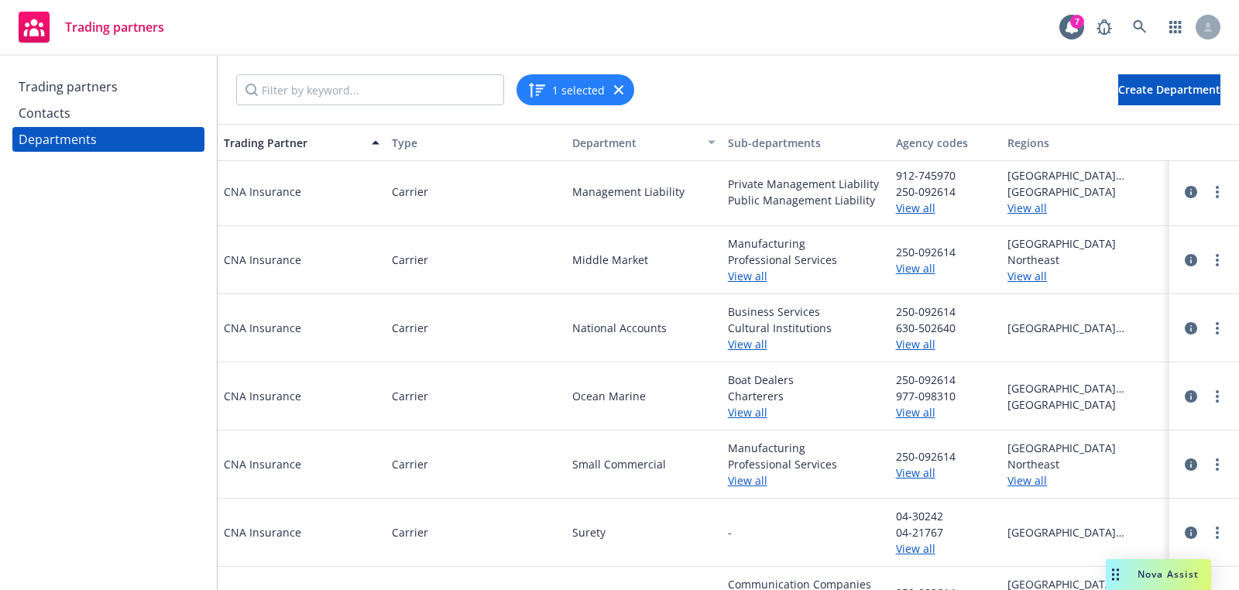
scroll to position [603, 0]
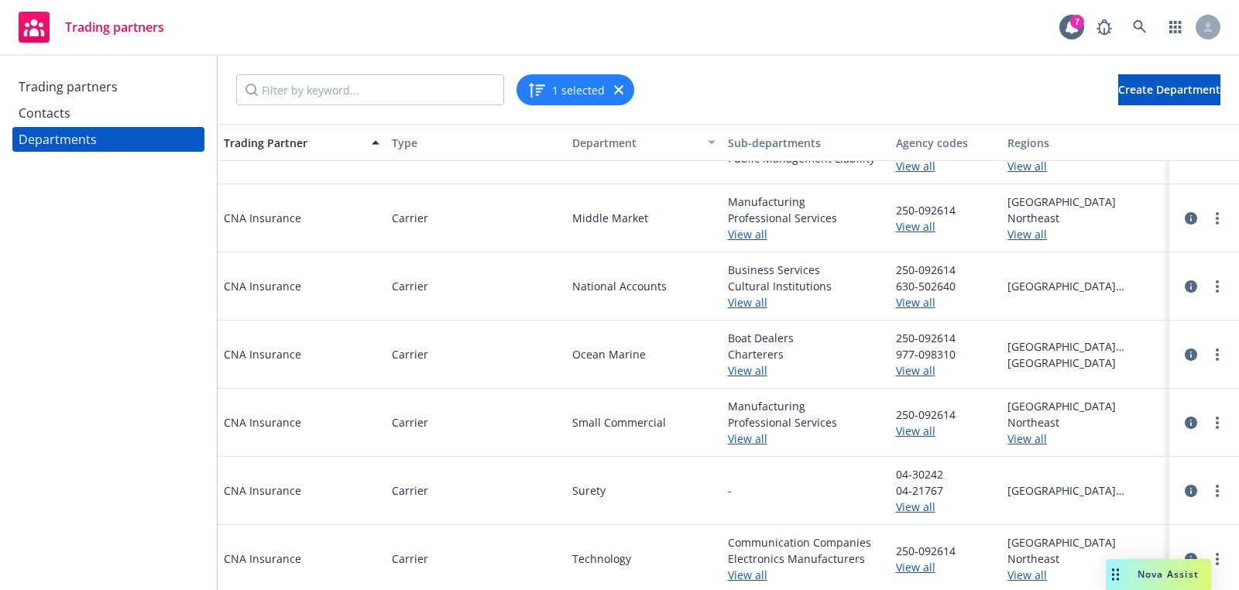
click at [910, 559] on link "View all" at bounding box center [946, 567] width 100 height 16
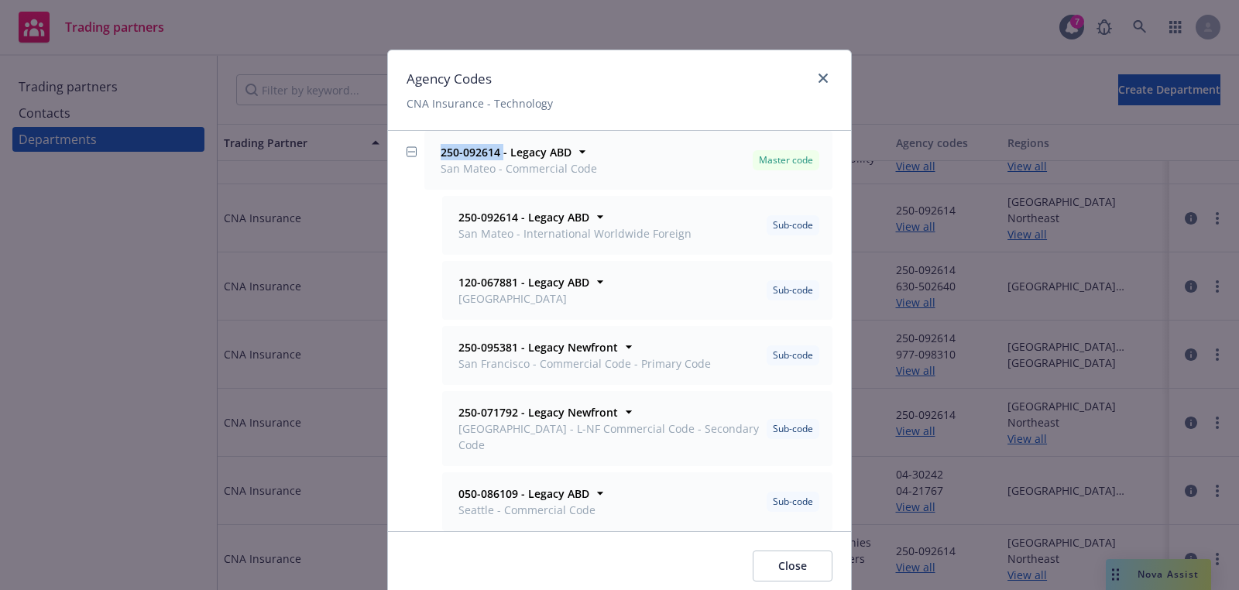
drag, startPoint x: 501, startPoint y: 151, endPoint x: 434, endPoint y: 145, distance: 67.7
click at [434, 145] on div "250-092614 - Legacy ABD San Mateo - Commercial Code" at bounding box center [517, 160] width 166 height 39
click at [494, 161] on span "San Mateo - Commercial Code" at bounding box center [519, 168] width 156 height 16
drag, startPoint x: 499, startPoint y: 153, endPoint x: 415, endPoint y: 153, distance: 83.6
click at [415, 153] on div "250-092614 - Legacy ABD San Mateo - Commercial Code Master code Office San Mate…" at bounding box center [620, 160] width 426 height 59
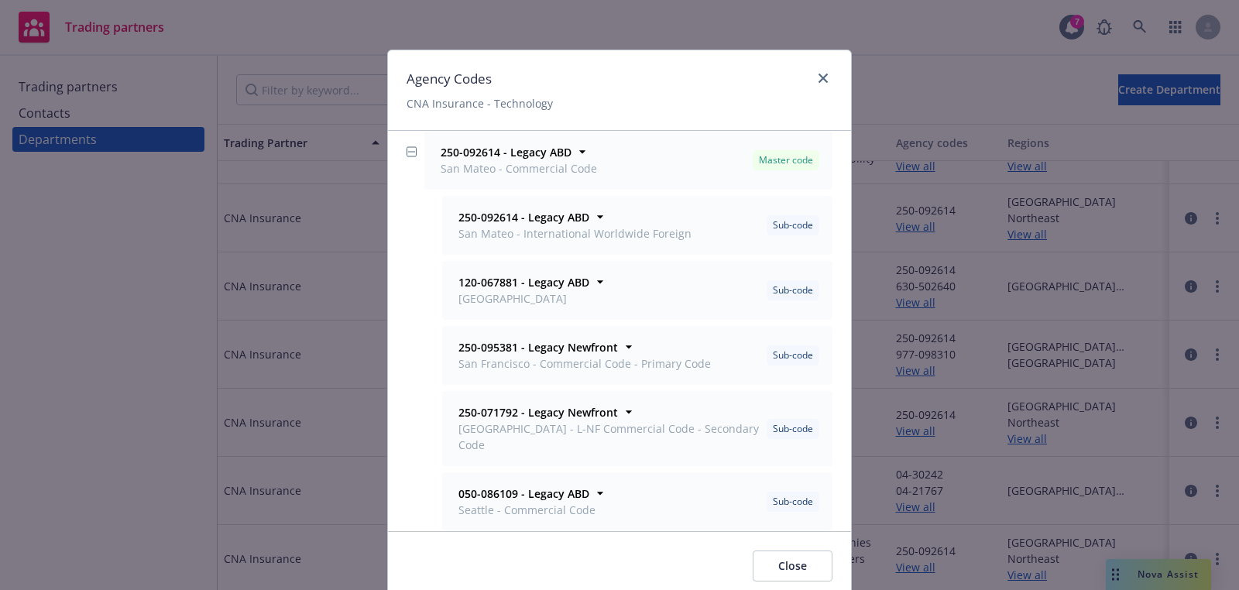
click at [530, 132] on div "250-092614 - Legacy ABD San Mateo - Commercial Code Master code Office San Mate…" at bounding box center [628, 160] width 407 height 57
